Goal: Navigation & Orientation: Find specific page/section

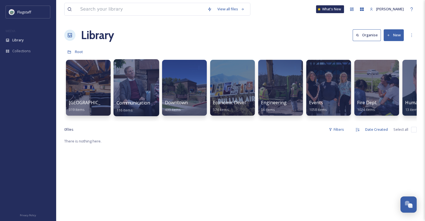
click at [133, 104] on span "Communication & Civic Engagement" at bounding box center [154, 103] width 77 height 6
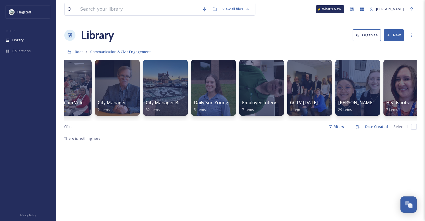
scroll to position [0, 67]
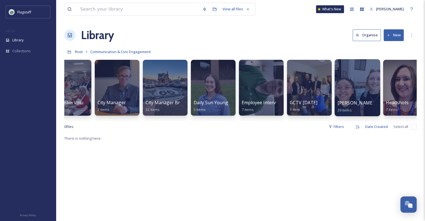
click at [362, 105] on span "[PERSON_NAME] and [PERSON_NAME] Outtakes" at bounding box center [389, 103] width 104 height 6
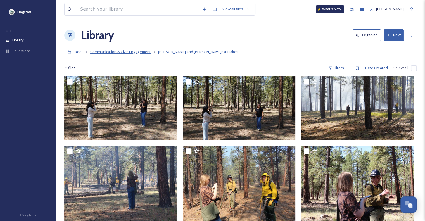
click at [123, 51] on span "Communication & Civic Engagement" at bounding box center [120, 51] width 61 height 5
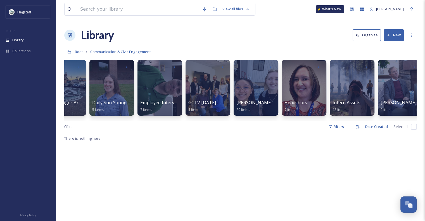
scroll to position [0, 176]
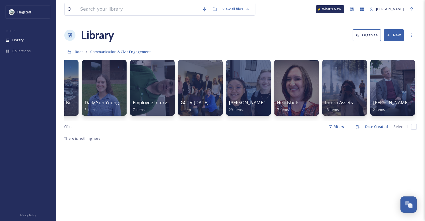
click at [76, 49] on link "Root" at bounding box center [79, 51] width 8 height 7
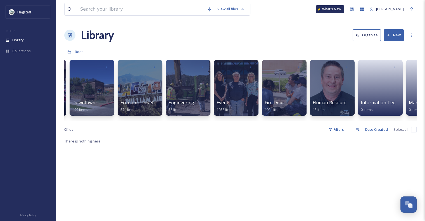
scroll to position [0, 220]
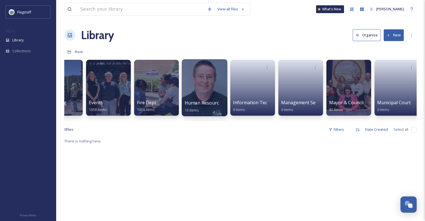
click at [188, 101] on span "Human Resources & Risk Management" at bounding box center [226, 103] width 83 height 6
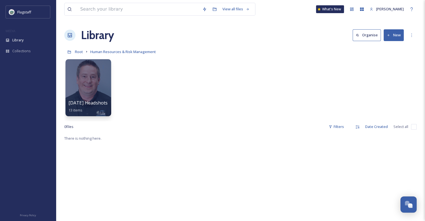
click at [93, 108] on div "[DATE] Headshots 13 items" at bounding box center [88, 106] width 40 height 14
click at [89, 93] on div at bounding box center [88, 87] width 46 height 57
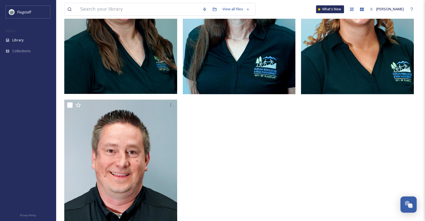
scroll to position [677, 0]
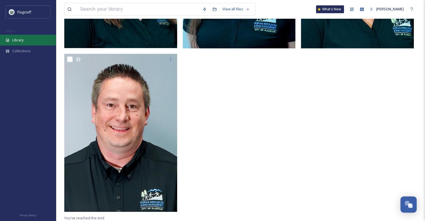
click at [25, 39] on div "Library" at bounding box center [28, 40] width 56 height 11
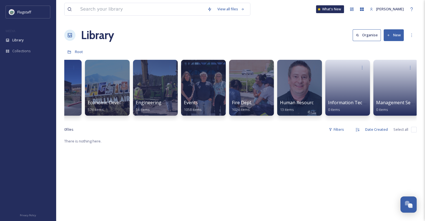
scroll to position [0, 117]
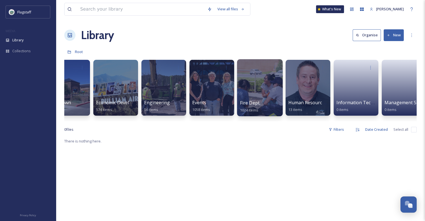
click at [257, 101] on span "Fire Dept." at bounding box center [250, 103] width 20 height 6
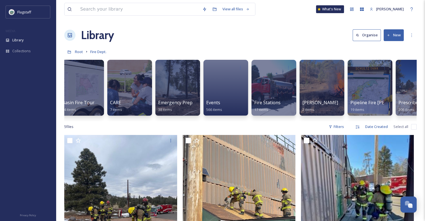
scroll to position [0, 51]
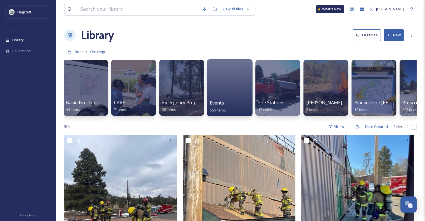
click at [223, 89] on div at bounding box center [230, 87] width 46 height 57
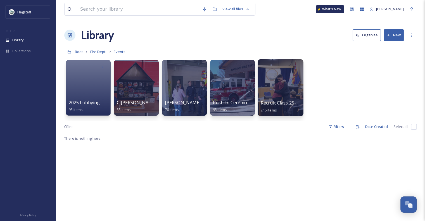
click at [283, 97] on div at bounding box center [280, 87] width 46 height 57
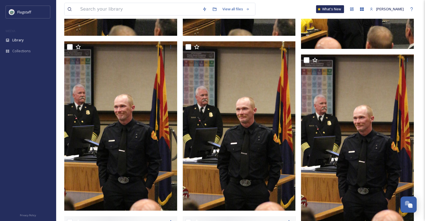
scroll to position [1663, 0]
